Goal: Transaction & Acquisition: Subscribe to service/newsletter

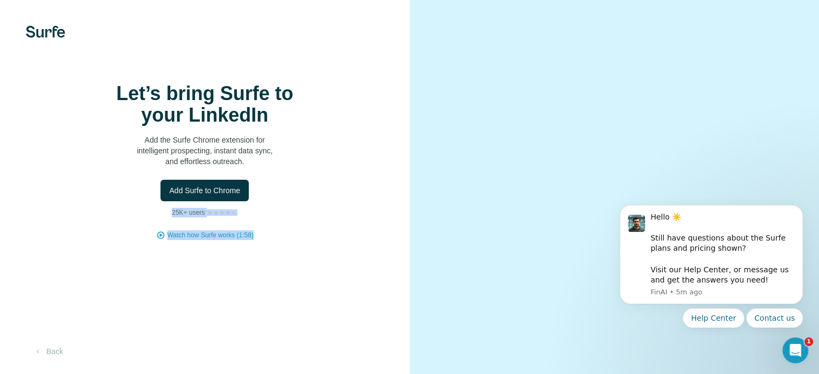
drag, startPoint x: 288, startPoint y: 289, endPoint x: 269, endPoint y: 215, distance: 76.7
click at [269, 215] on div "Let’s bring Surfe to your LinkedIn Add the Surfe Chrome extension for intellige…" at bounding box center [205, 187] width 410 height 374
click at [188, 87] on h1 "Let’s bring Surfe to your LinkedIn" at bounding box center [204, 104] width 215 height 43
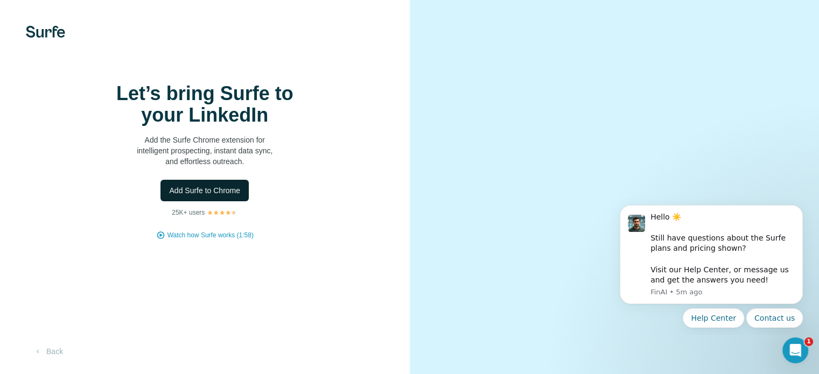
click at [224, 185] on span "Add Surfe to Chrome" at bounding box center [204, 190] width 71 height 11
click at [65, 348] on button "Back" at bounding box center [48, 351] width 45 height 19
